Goal: Task Accomplishment & Management: Complete application form

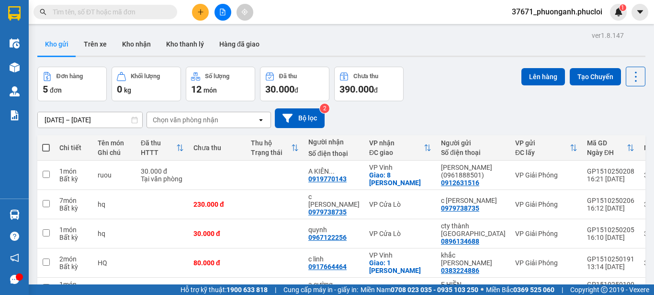
click at [462, 68] on div "Đơn hàng 5 đơn Khối lượng 0 kg Số lượng 12 món Đã thu 30.000 đ Chưa thu 390.000…" at bounding box center [341, 84] width 608 height 34
click at [204, 10] on button at bounding box center [200, 12] width 17 height 17
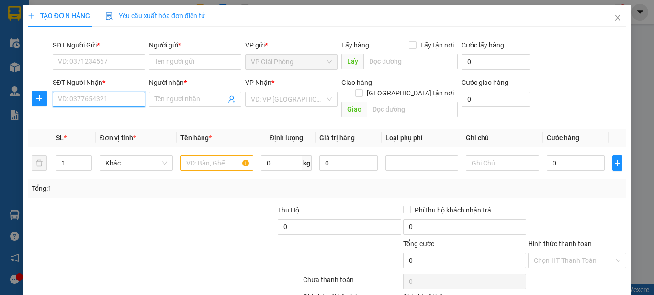
click at [121, 92] on input "SĐT Người Nhận *" at bounding box center [99, 98] width 92 height 15
type input "0366529948"
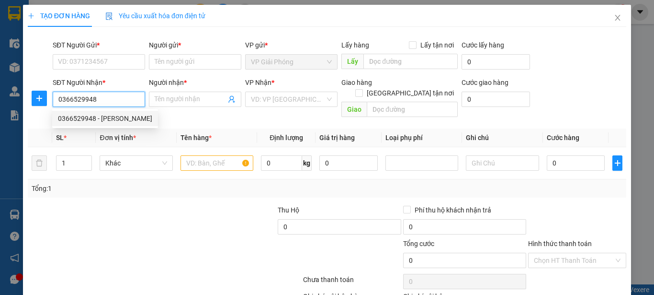
click at [122, 115] on div "0366529948 - [PERSON_NAME]" at bounding box center [105, 118] width 94 height 11
type input "mộc trà"
checkbox input "true"
type input "230 trường chinh"
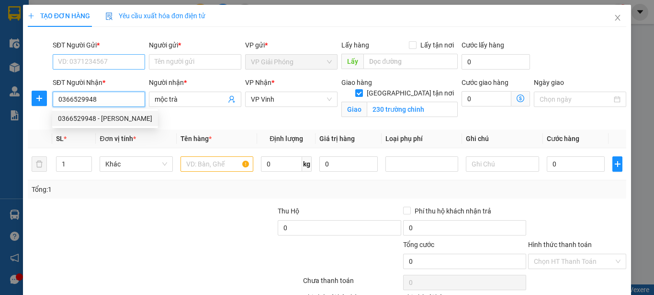
type input "0366529948"
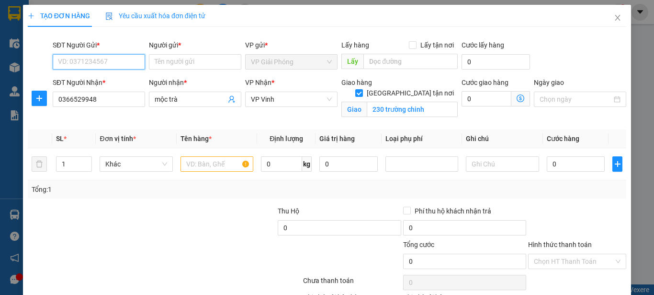
click at [124, 63] on input "SĐT Người Gửi *" at bounding box center [99, 61] width 92 height 15
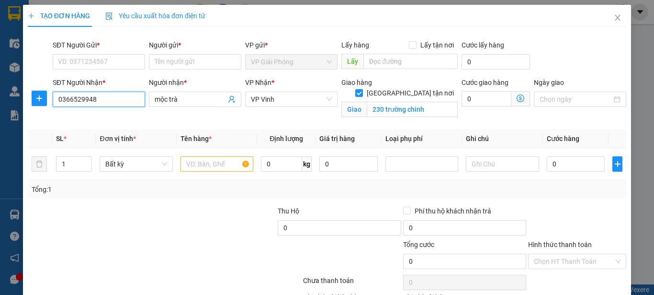
click at [110, 103] on input "0366529948" at bounding box center [99, 98] width 92 height 15
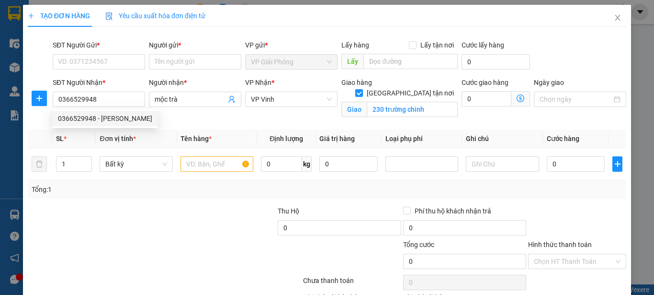
click at [119, 53] on div "SĐT Người Gửi *" at bounding box center [99, 47] width 92 height 14
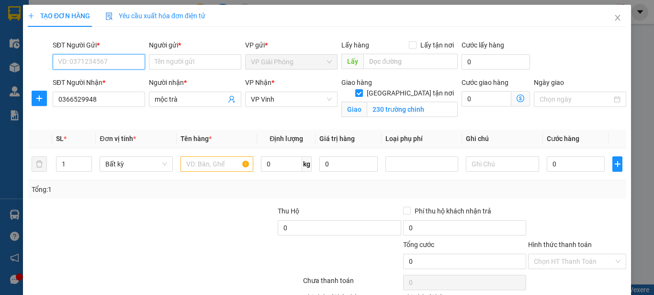
click at [119, 58] on input "SĐT Người Gửi *" at bounding box center [99, 61] width 92 height 15
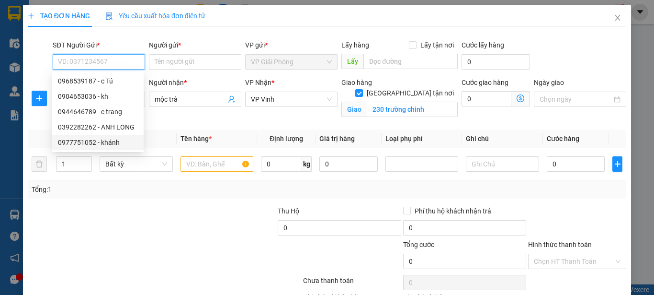
paste input "0366529948"
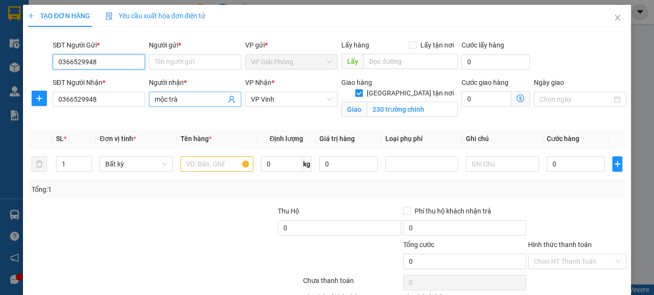
type input "0366529948"
click at [182, 95] on input "mộc trà" at bounding box center [190, 99] width 71 height 11
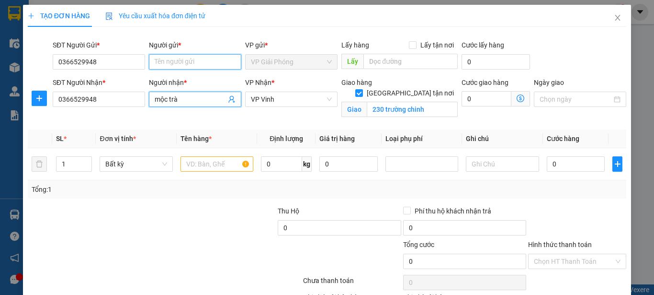
click at [171, 58] on input "Người gửi *" at bounding box center [195, 61] width 92 height 15
paste input "mộc trà"
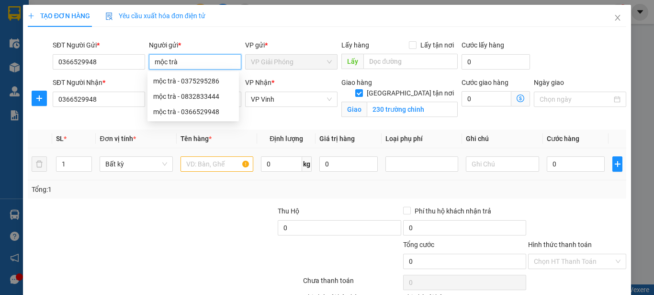
type input "mộc trà"
click at [225, 167] on input "text" at bounding box center [217, 163] width 73 height 15
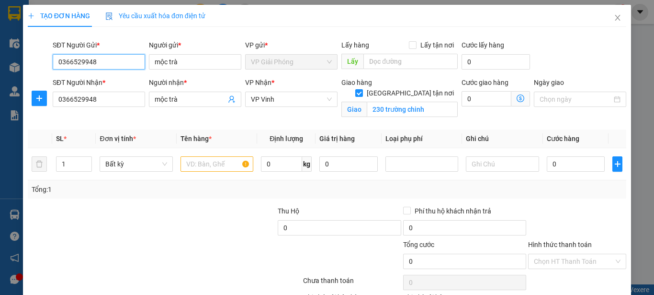
click at [125, 57] on input "0366529948" at bounding box center [99, 61] width 92 height 15
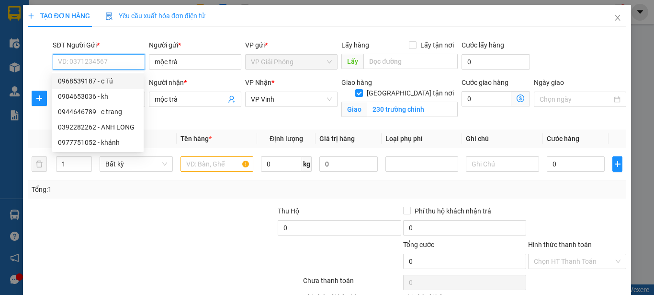
click at [120, 84] on div "0968539187 - c Tú" at bounding box center [98, 81] width 80 height 11
type input "0968539187"
type input "c Tú"
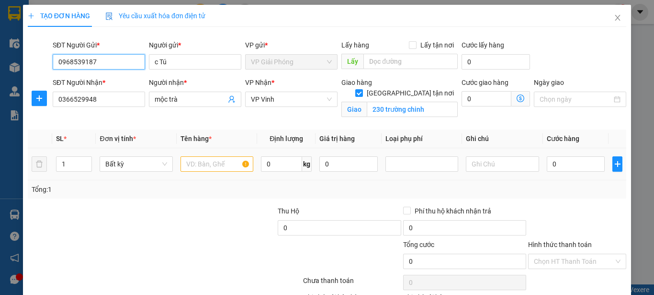
type input "0968539187"
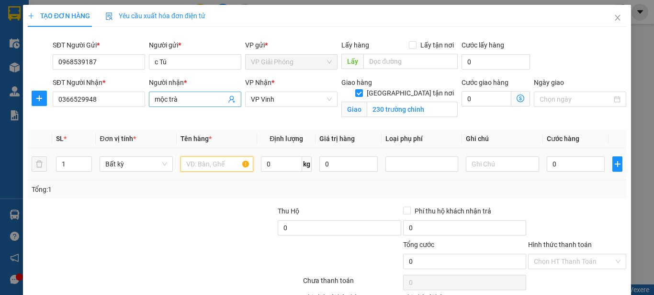
drag, startPoint x: 219, startPoint y: 158, endPoint x: 199, endPoint y: 96, distance: 64.5
click at [219, 154] on td at bounding box center [217, 164] width 80 height 32
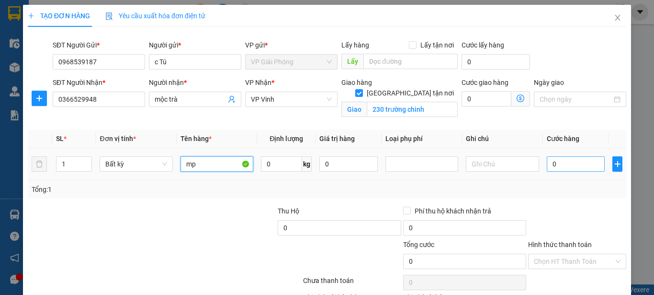
type input "mp"
type input "4"
type input "40"
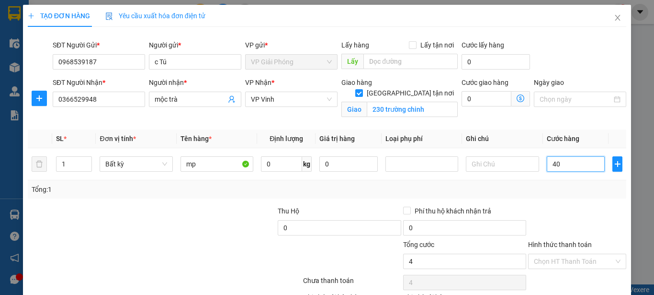
type input "40"
type input "400"
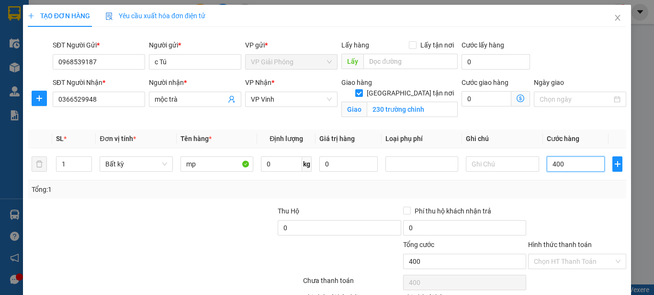
type input "4.000"
type input "40.000"
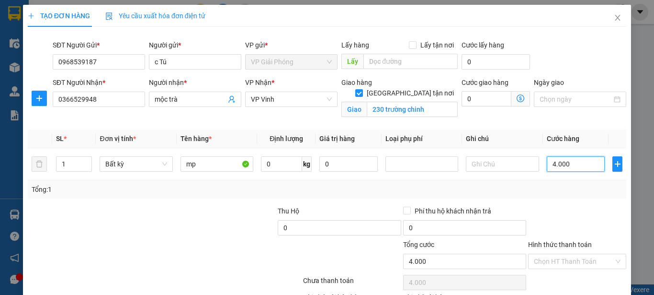
type input "40.000"
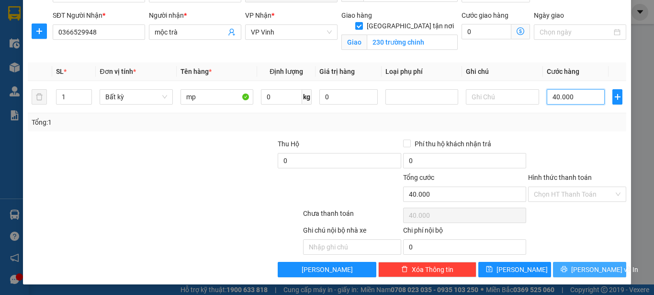
scroll to position [68, 0]
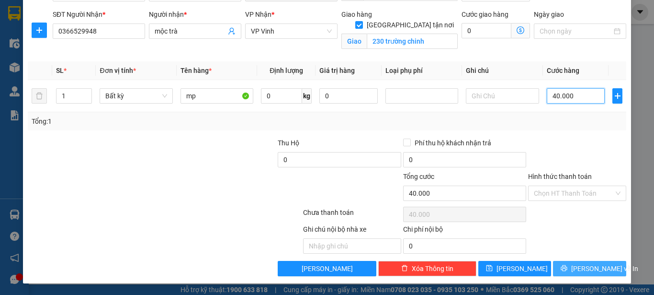
type input "40.000"
click at [581, 264] on span "[PERSON_NAME] và In" at bounding box center [604, 268] width 67 height 11
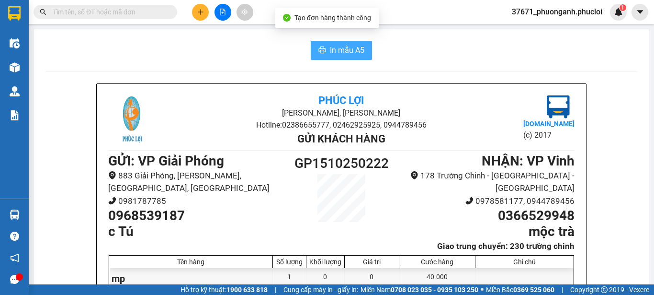
click at [361, 50] on button "In mẫu A5" at bounding box center [341, 50] width 61 height 19
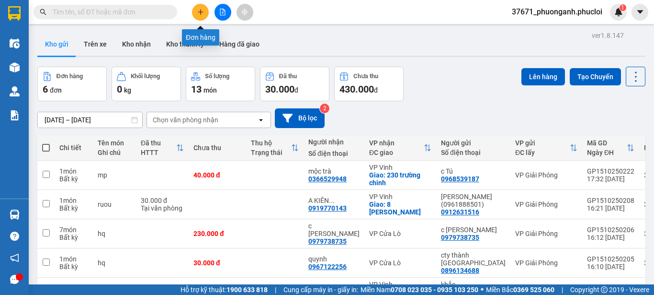
click at [199, 2] on div "Kết quả tìm kiếm ( 0 ) Bộ lọc Ngày tạo đơn gần nhất No Data 37671_phuonganh.phu…" at bounding box center [327, 12] width 654 height 24
click at [199, 10] on icon "plus" at bounding box center [200, 12] width 7 height 7
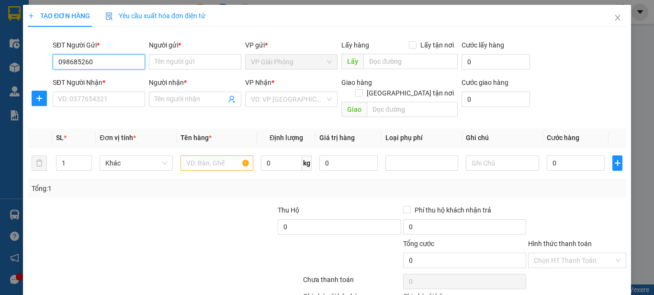
type input "0986852602"
drag, startPoint x: 111, startPoint y: 81, endPoint x: 117, endPoint y: 104, distance: 23.4
click at [111, 86] on div "0986852602 - CHALO CLASS" at bounding box center [101, 80] width 98 height 15
type input "CHALO CLASS"
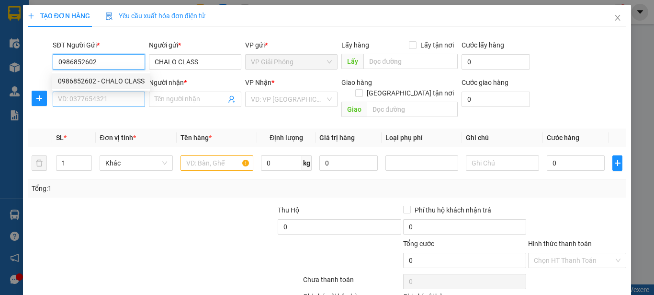
type input "0986852602"
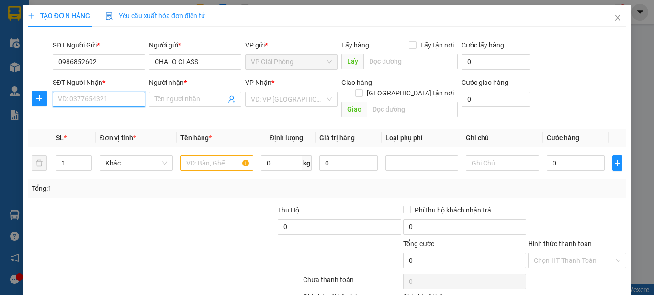
click at [116, 102] on input "SĐT Người Nhận *" at bounding box center [99, 98] width 92 height 15
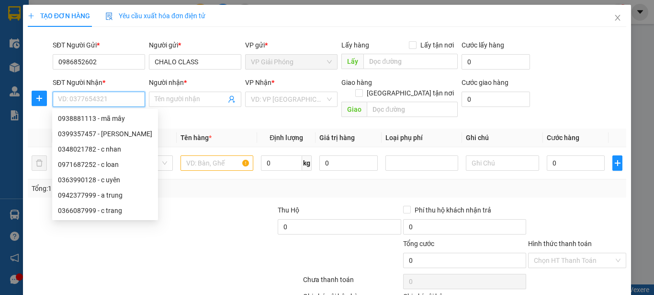
drag, startPoint x: 70, startPoint y: 88, endPoint x: 138, endPoint y: 103, distance: 69.3
click at [138, 103] on input "SĐT Người Nhận *" at bounding box center [99, 98] width 92 height 15
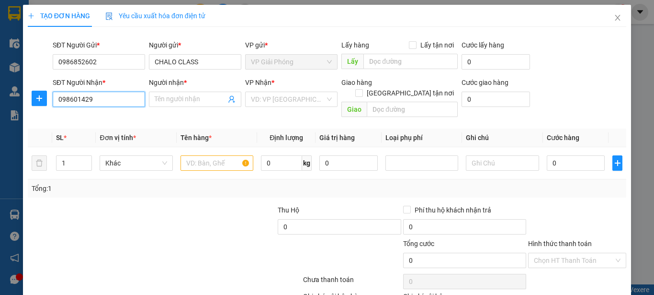
type input "0986014299"
drag, startPoint x: 92, startPoint y: 104, endPoint x: 28, endPoint y: 128, distance: 69.0
click at [28, 128] on div "Transit Pickup Surcharge Ids Transit Deliver Surcharge Ids Transit Deliver Surc…" at bounding box center [327, 188] width 599 height 308
click at [95, 91] on div "SĐT Người Nhận *" at bounding box center [99, 84] width 92 height 14
click at [95, 92] on input "4299" at bounding box center [99, 98] width 92 height 15
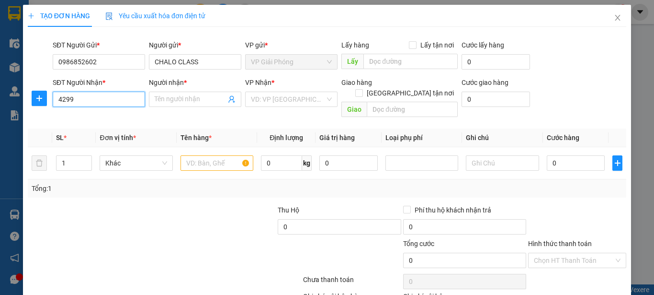
click at [95, 99] on input "4299" at bounding box center [99, 98] width 92 height 15
type input "0986014299"
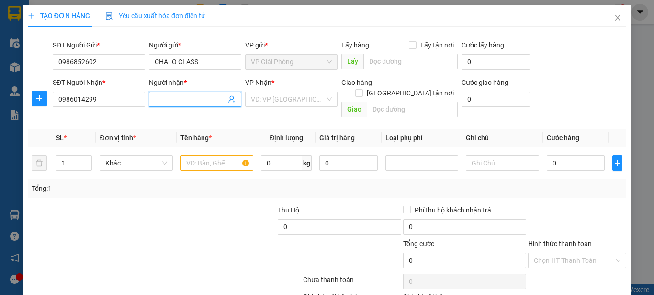
click at [182, 96] on input "Người nhận *" at bounding box center [190, 99] width 71 height 11
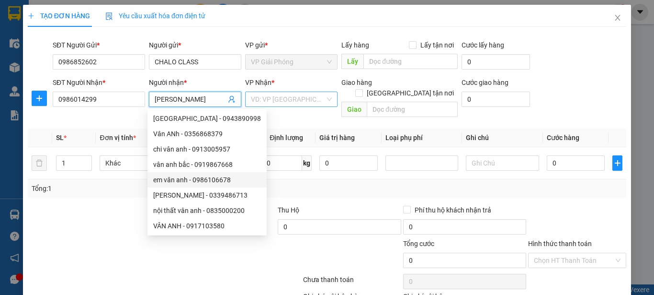
type input "[PERSON_NAME]"
click at [284, 102] on input "search" at bounding box center [288, 99] width 74 height 14
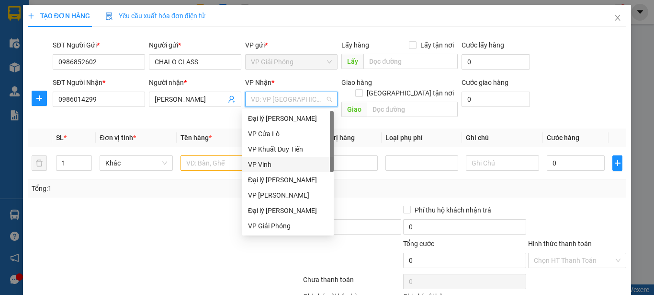
click at [276, 164] on div "VP Vinh" at bounding box center [288, 164] width 80 height 11
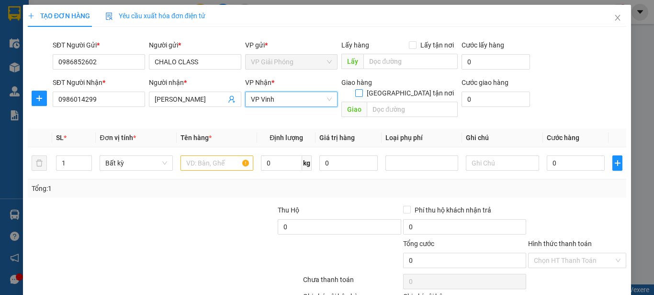
click at [362, 89] on input "[GEOGRAPHIC_DATA] tận nơi" at bounding box center [358, 92] width 7 height 7
checkbox input "true"
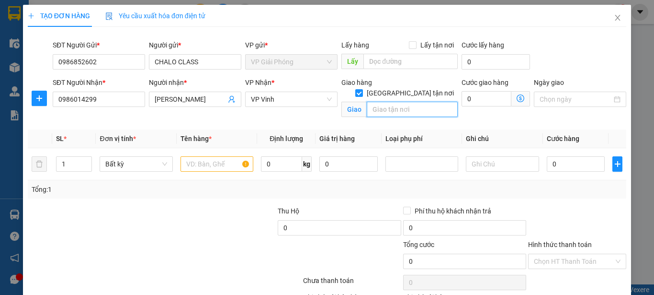
drag, startPoint x: 405, startPoint y: 99, endPoint x: 391, endPoint y: 92, distance: 15.4
click at [398, 102] on input "text" at bounding box center [412, 109] width 91 height 15
type input "6 [PERSON_NAME] -NHÀ VĂ"
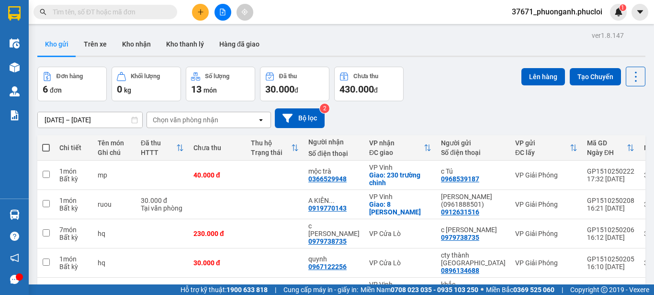
click at [194, 15] on button at bounding box center [200, 12] width 17 height 17
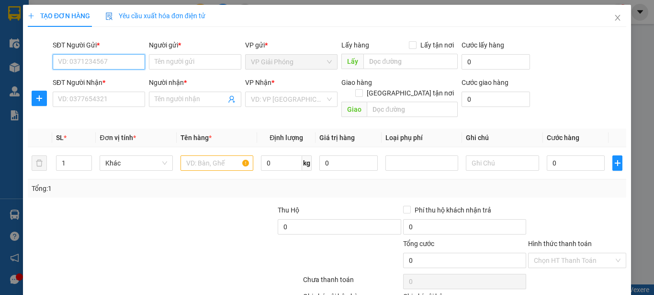
click at [136, 62] on input "SĐT Người Gửi *" at bounding box center [99, 61] width 92 height 15
type input "0986852602"
click at [124, 84] on div "0986852602 - CHALO CLASS" at bounding box center [101, 81] width 87 height 11
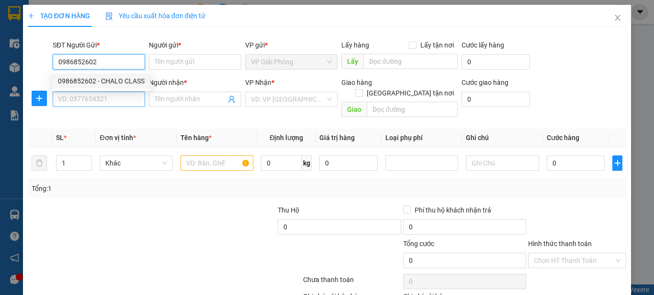
type input "CHALO CLASS"
type input "0986852602"
click at [124, 105] on input "SĐT Người Nhận *" at bounding box center [99, 98] width 92 height 15
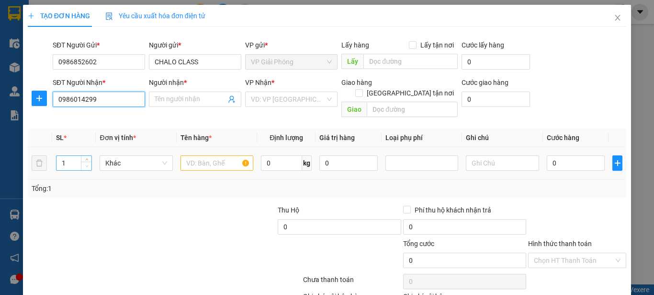
type input "0986014299"
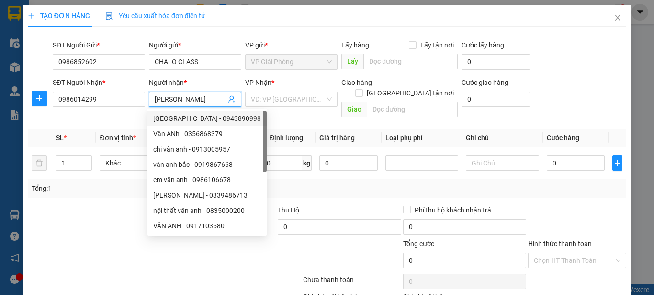
type input "[PERSON_NAME]"
click at [280, 100] on input "search" at bounding box center [288, 99] width 74 height 14
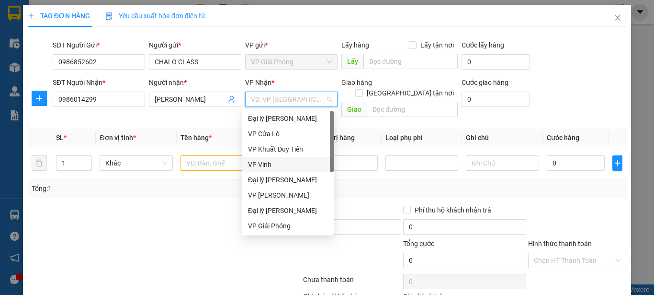
click at [264, 166] on div "VP Vinh" at bounding box center [288, 164] width 80 height 11
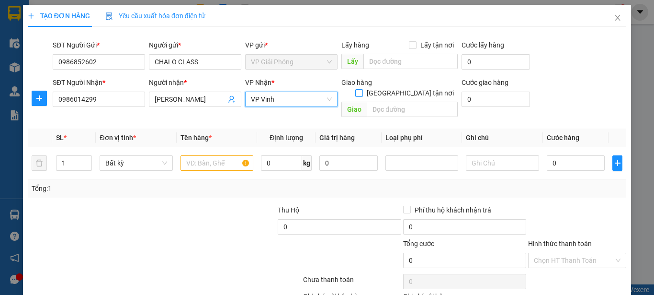
click at [362, 89] on input "[GEOGRAPHIC_DATA] tận nơi" at bounding box center [358, 92] width 7 height 7
checkbox input "true"
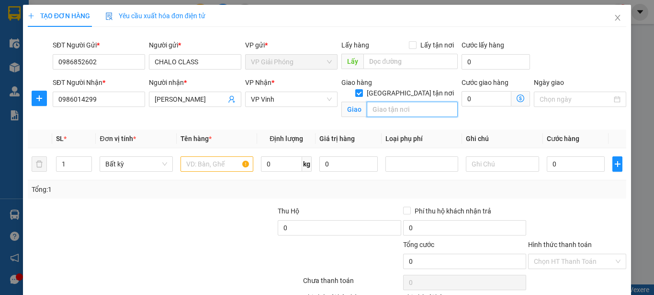
drag, startPoint x: 395, startPoint y: 98, endPoint x: 322, endPoint y: 44, distance: 90.4
click at [387, 89] on div "Giao hàng [GEOGRAPHIC_DATA] tận nơi [GEOGRAPHIC_DATA]" at bounding box center [400, 99] width 116 height 44
type input "6 [PERSON_NAME] - NHÀ VĂN HÓA LAO ĐỘNG"
type input "2"
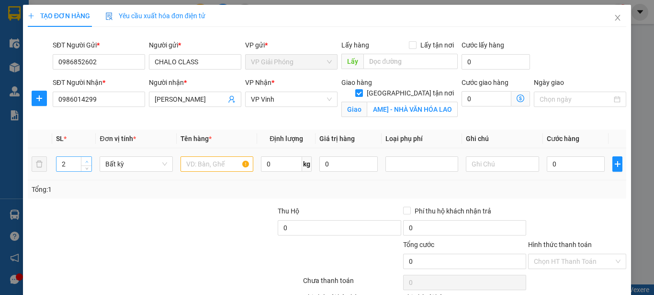
click at [89, 159] on span "up" at bounding box center [87, 162] width 6 height 6
drag, startPoint x: 199, startPoint y: 160, endPoint x: 193, endPoint y: 134, distance: 26.7
click at [197, 147] on table "SL * Đơn vị tính * Tên hàng * Định lượng Giá trị hàng Loại phụ phí Ghi chú Cước…" at bounding box center [327, 154] width 599 height 51
type input "THỦY TINH"
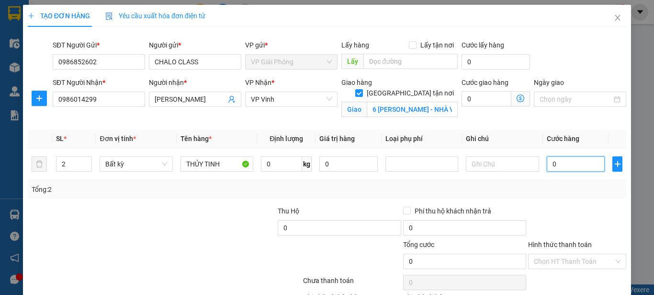
type input "1"
type input "10"
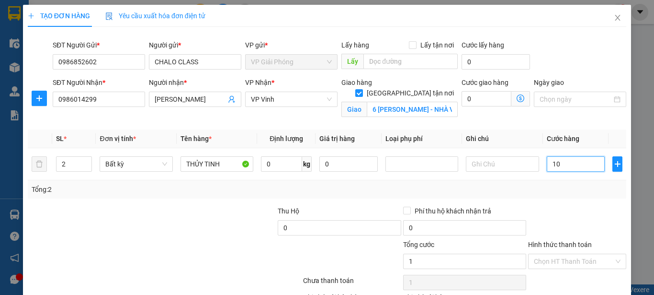
type input "10"
type input "100"
type input "1.000"
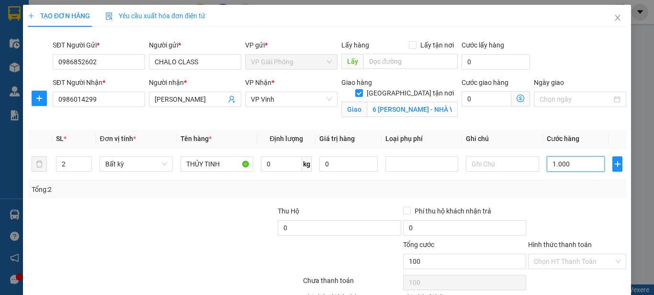
type input "1.000"
type input "10.000"
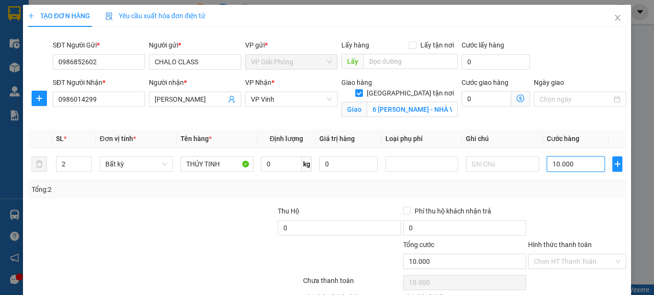
type input "100.000"
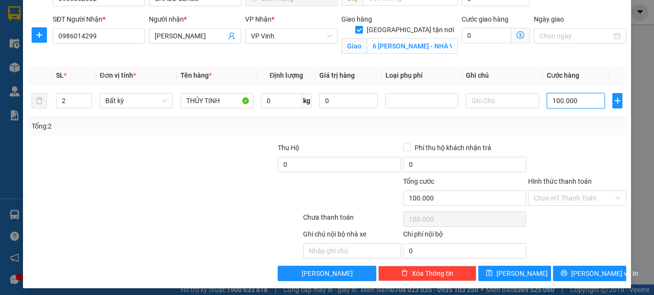
scroll to position [68, 0]
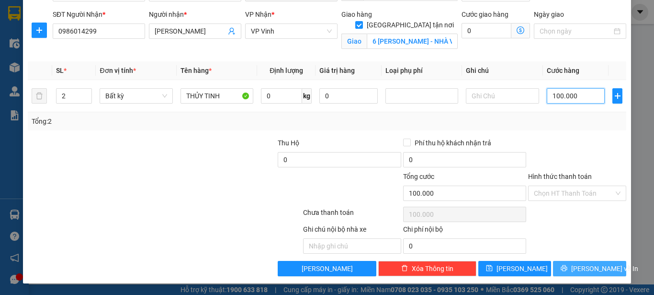
type input "100.000"
click at [569, 262] on button "[PERSON_NAME] và In" at bounding box center [589, 268] width 73 height 15
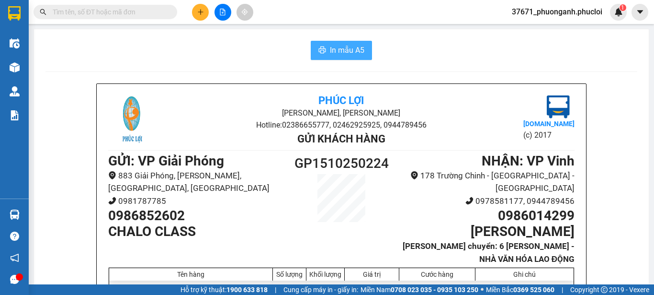
click at [358, 53] on span "In mẫu A5" at bounding box center [347, 50] width 34 height 12
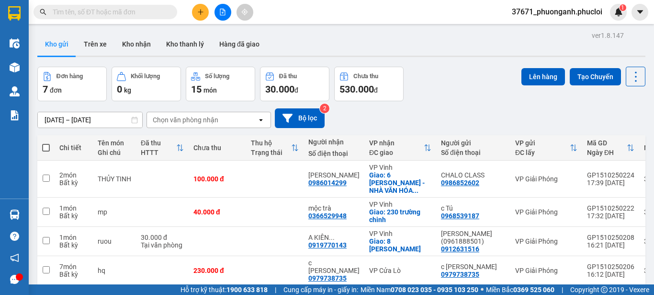
scroll to position [19, 0]
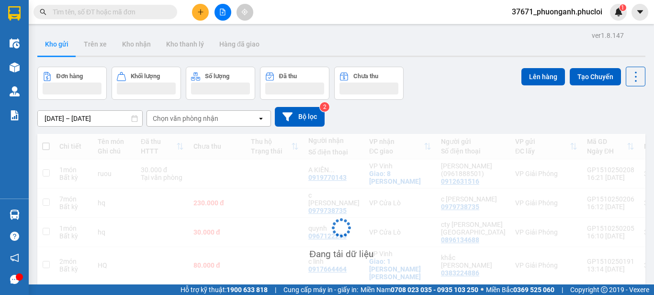
click at [135, 11] on input "text" at bounding box center [109, 12] width 113 height 11
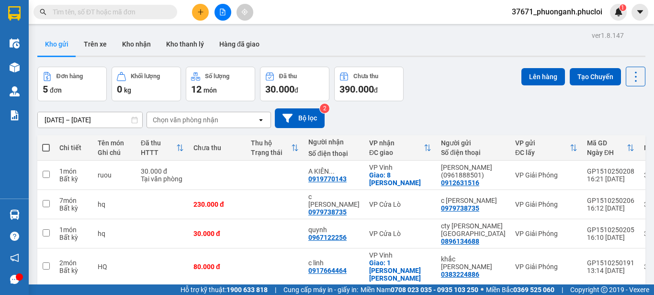
paste input "mộc trà"
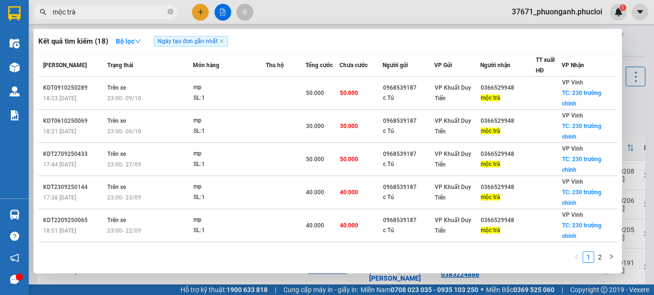
type input "mộc trà"
